Goal: Task Accomplishment & Management: Use online tool/utility

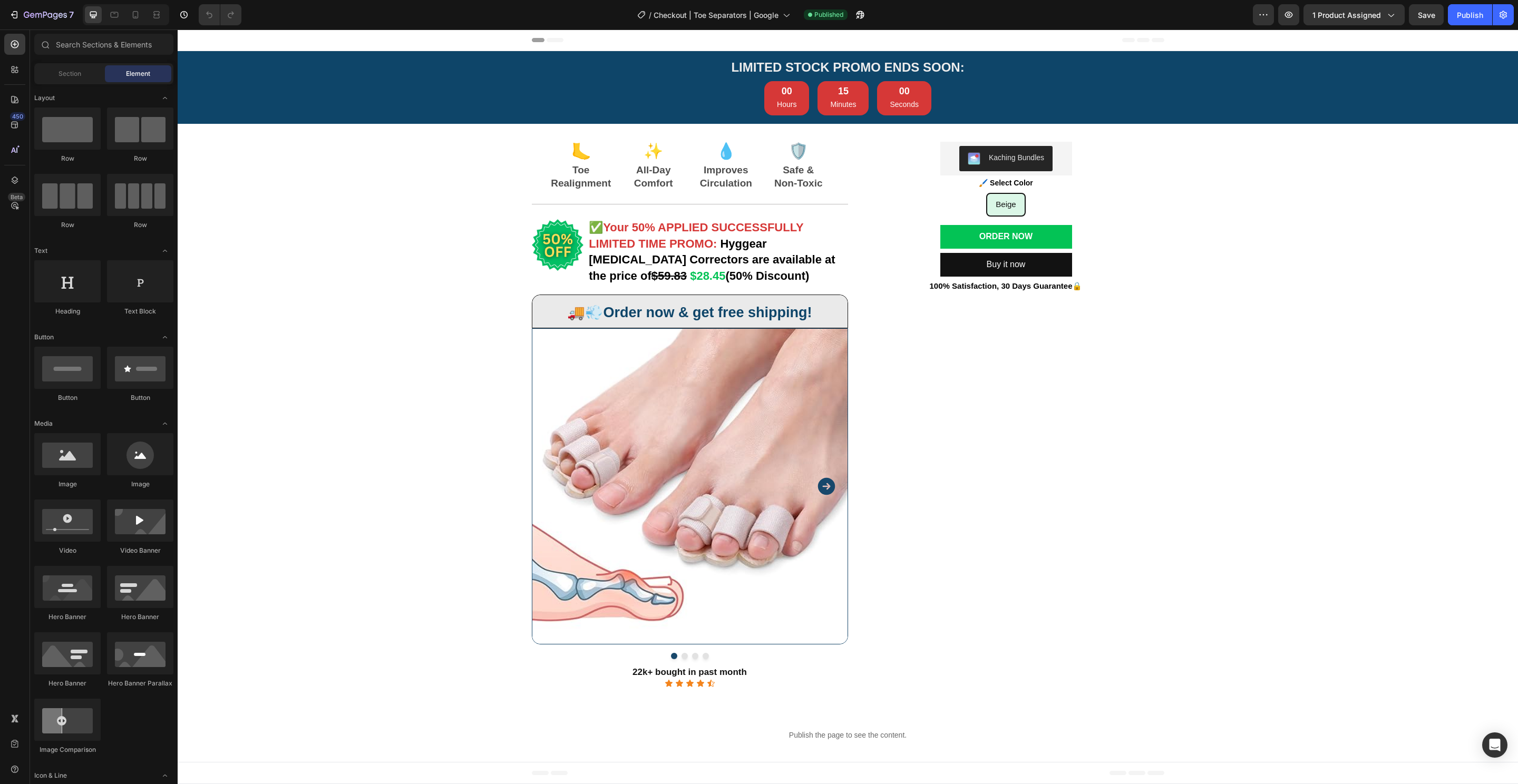
radio input "false"
drag, startPoint x: 0, startPoint y: 0, endPoint x: 114, endPoint y: 16, distance: 115.1
click at [118, 14] on icon at bounding box center [114, 15] width 11 height 11
click at [120, 16] on div at bounding box center [114, 15] width 17 height 17
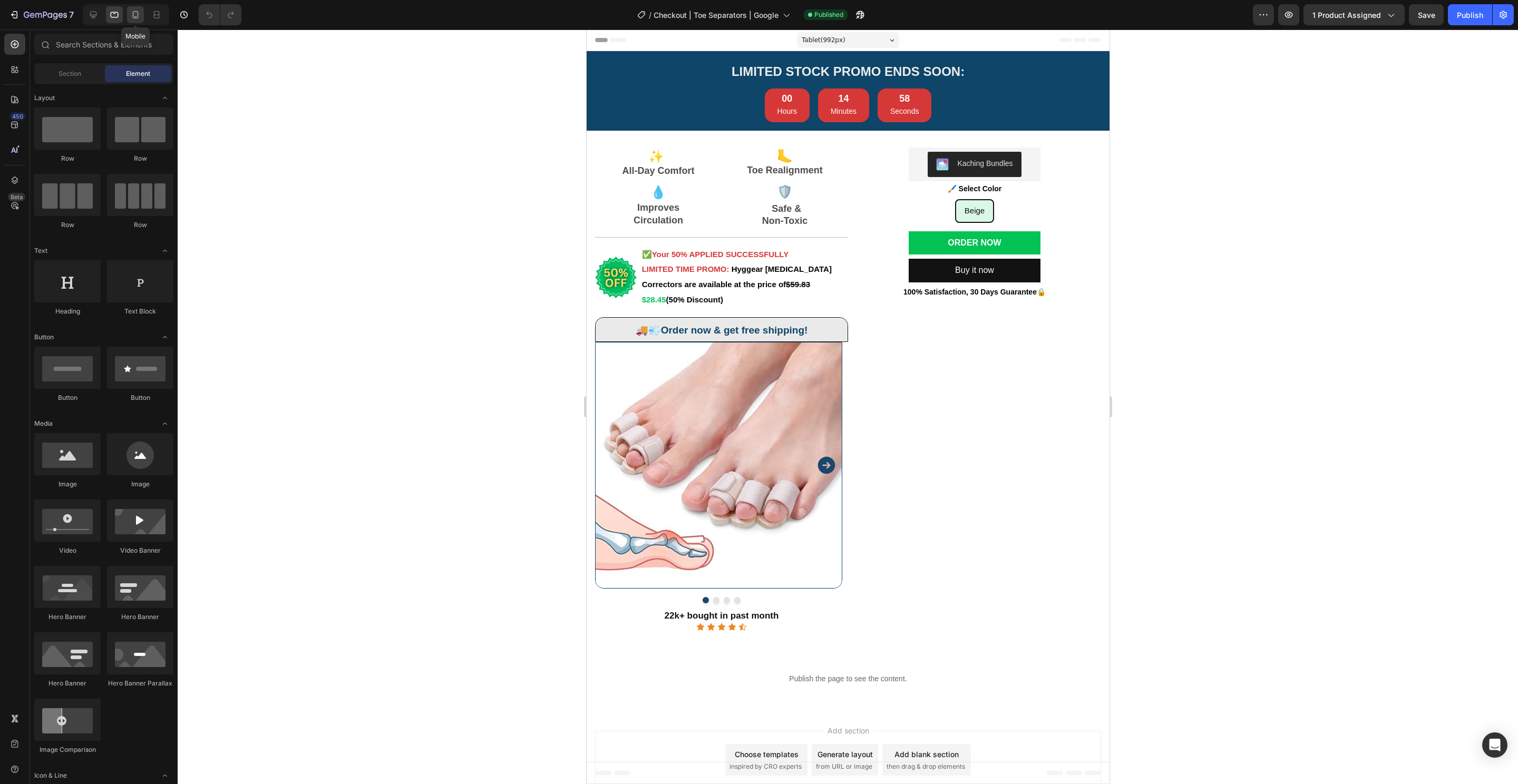
click at [134, 20] on div at bounding box center [136, 15] width 17 height 17
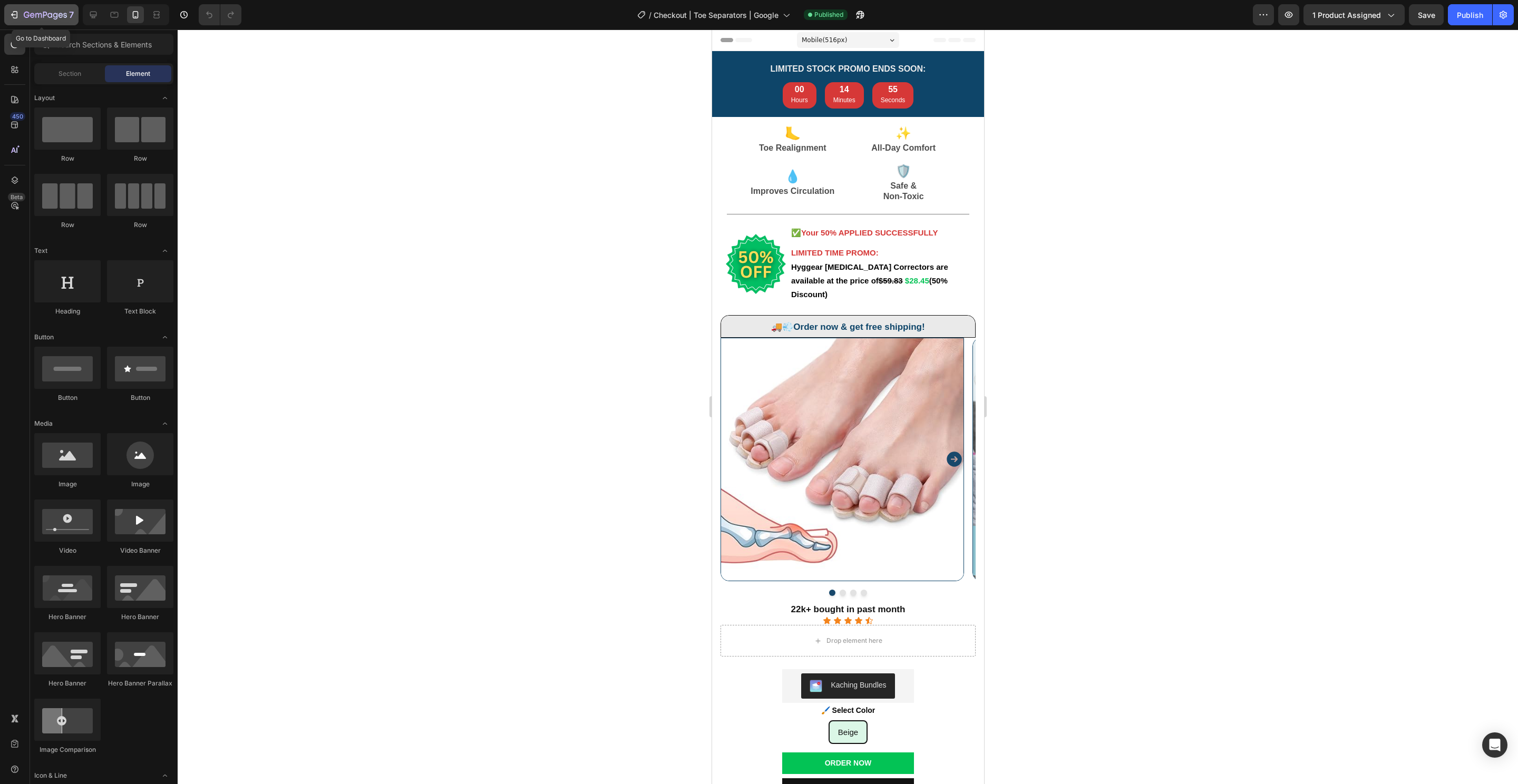
click at [17, 22] on button "7" at bounding box center [41, 15] width 74 height 21
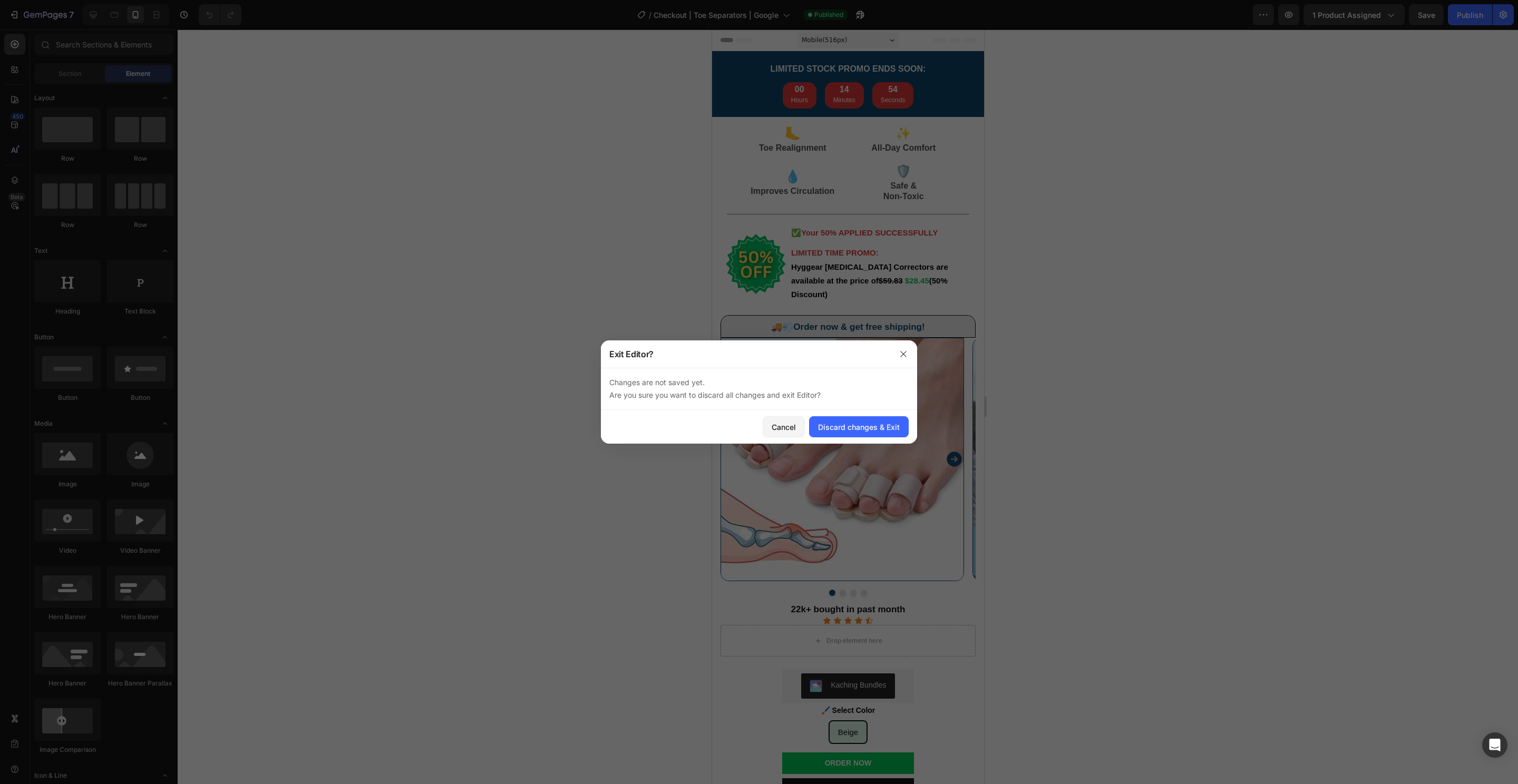
click at [871, 412] on div "Cancel Discard changes & Exit" at bounding box center [759, 426] width 316 height 34
click at [870, 417] on button "Discard changes & Exit" at bounding box center [859, 427] width 100 height 21
